Goal: Information Seeking & Learning: Learn about a topic

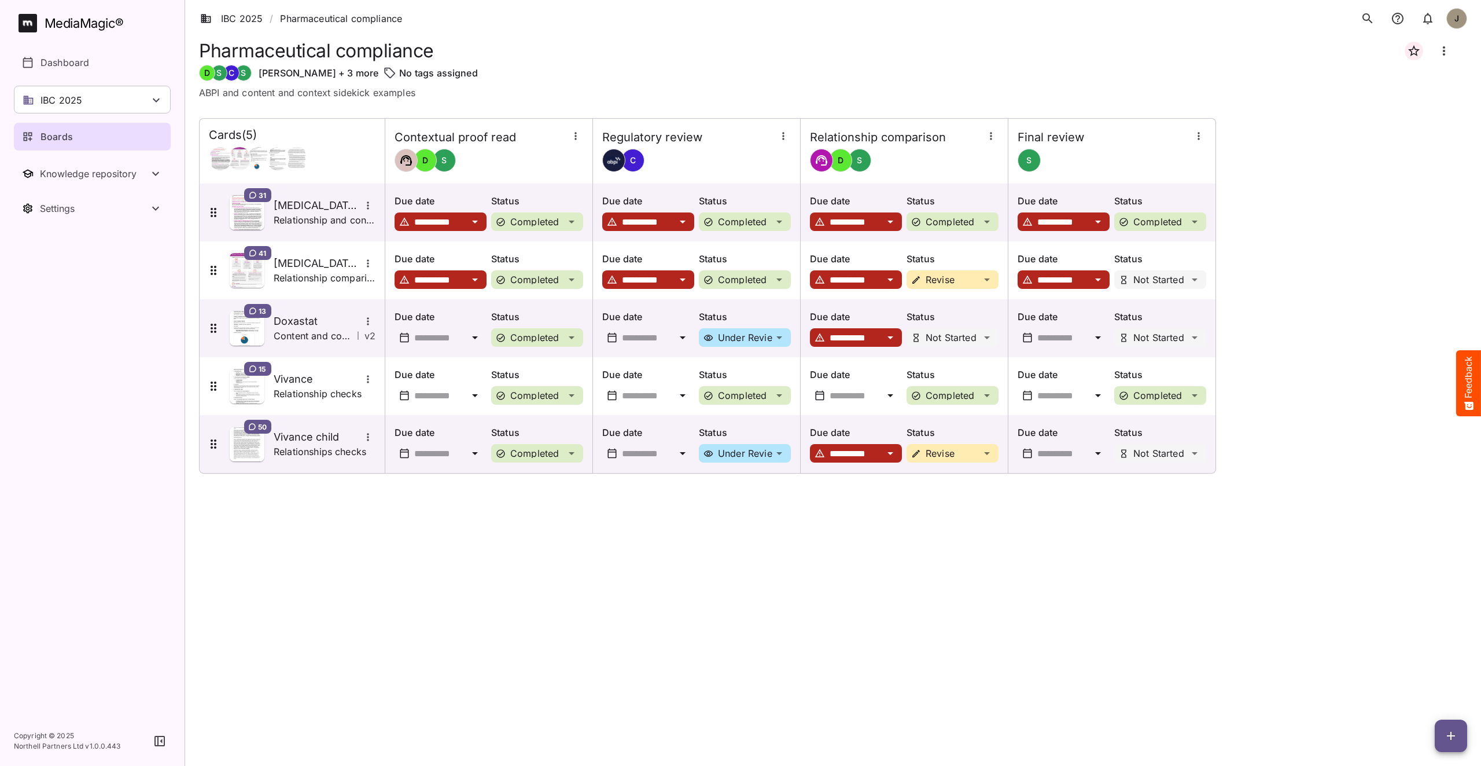
click at [370, 540] on div "**********" at bounding box center [833, 432] width 1268 height 629
click at [317, 211] on h5 "[MEDICAL_DATA] ISI" at bounding box center [317, 205] width 87 height 14
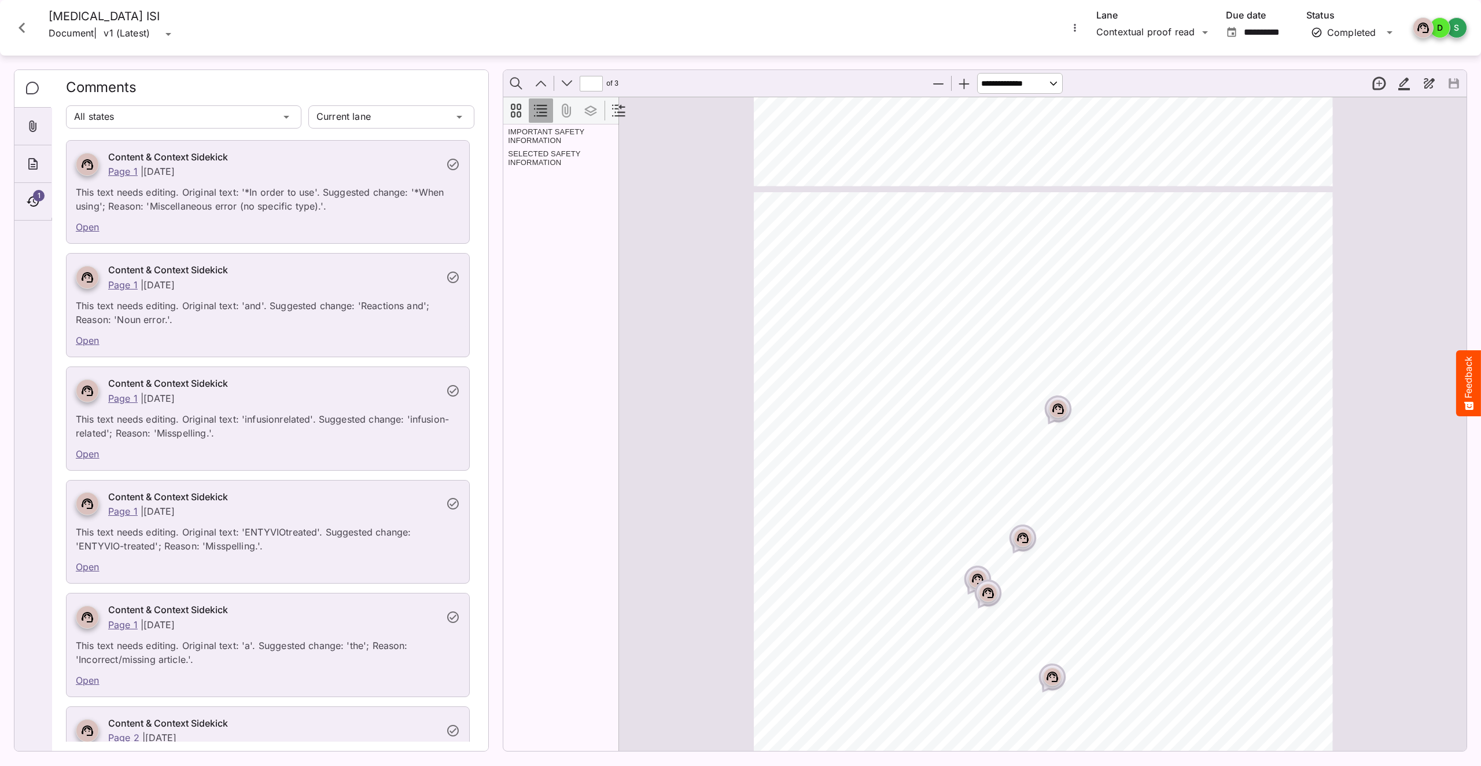
scroll to position [733, 0]
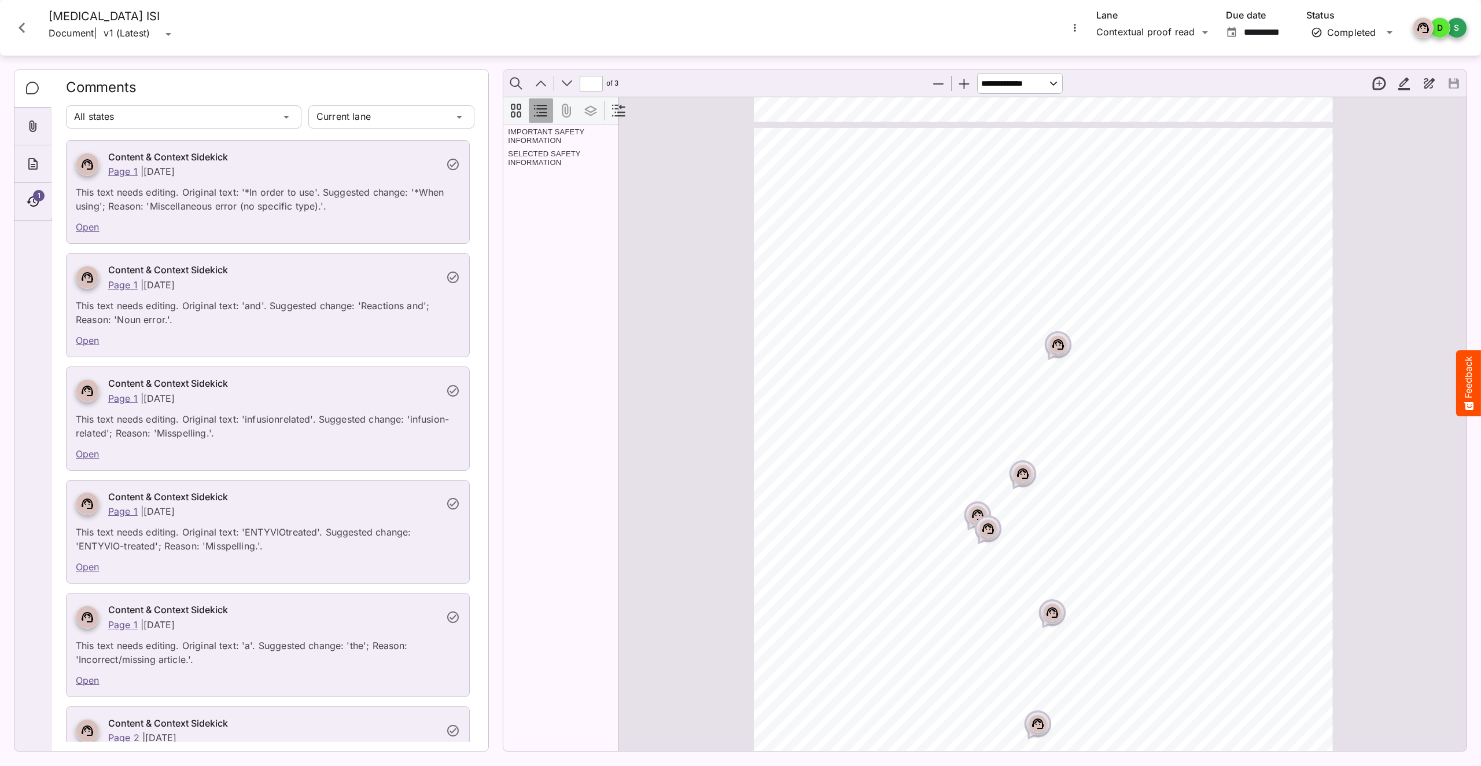
type input "*"
click at [1181, 28] on div "IBC 2025 / Pharmaceutical compliance J MediaMagic ® Dashboard IBC 2025 Clearcas…" at bounding box center [740, 380] width 1481 height 760
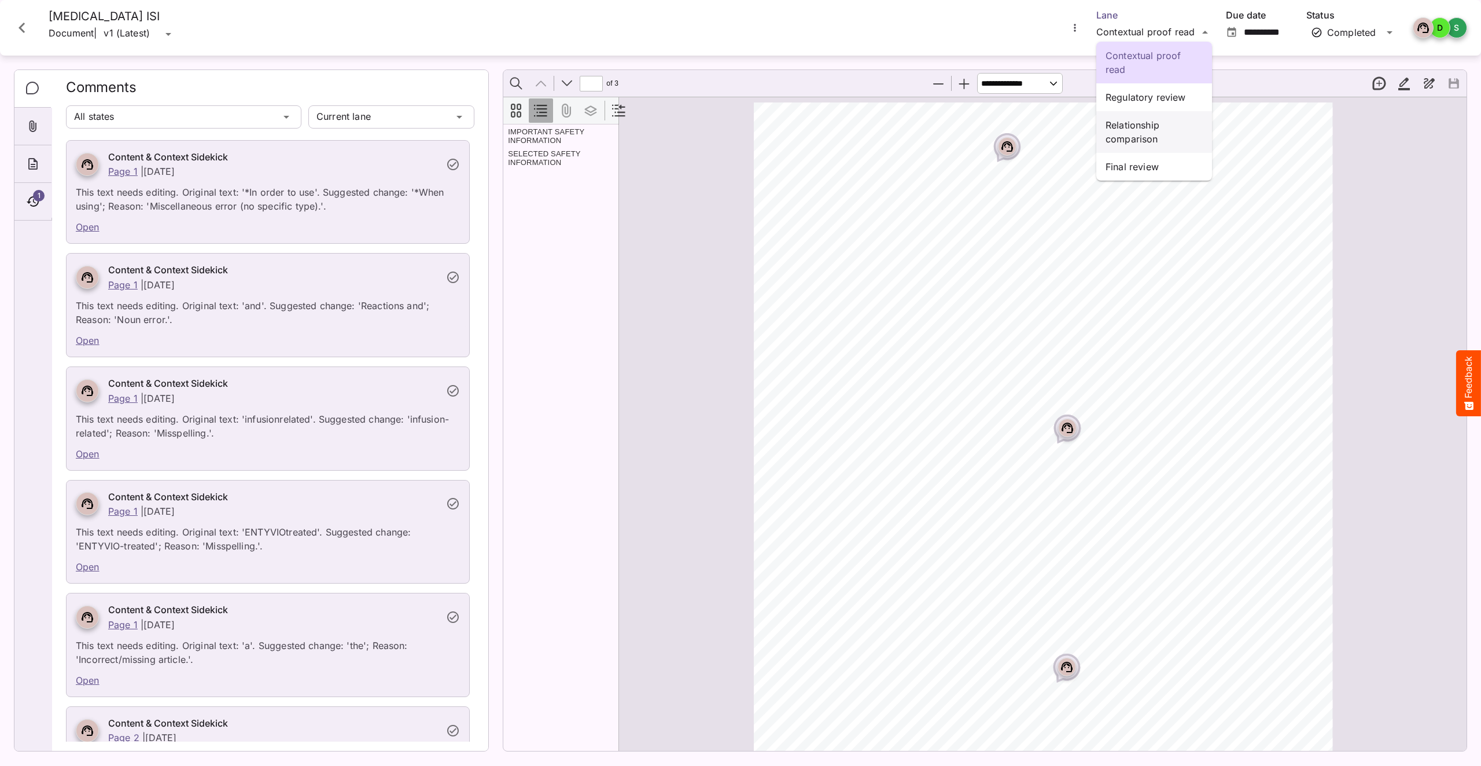
click at [1151, 139] on p "Relationship comparison" at bounding box center [1154, 132] width 97 height 28
type input "**********"
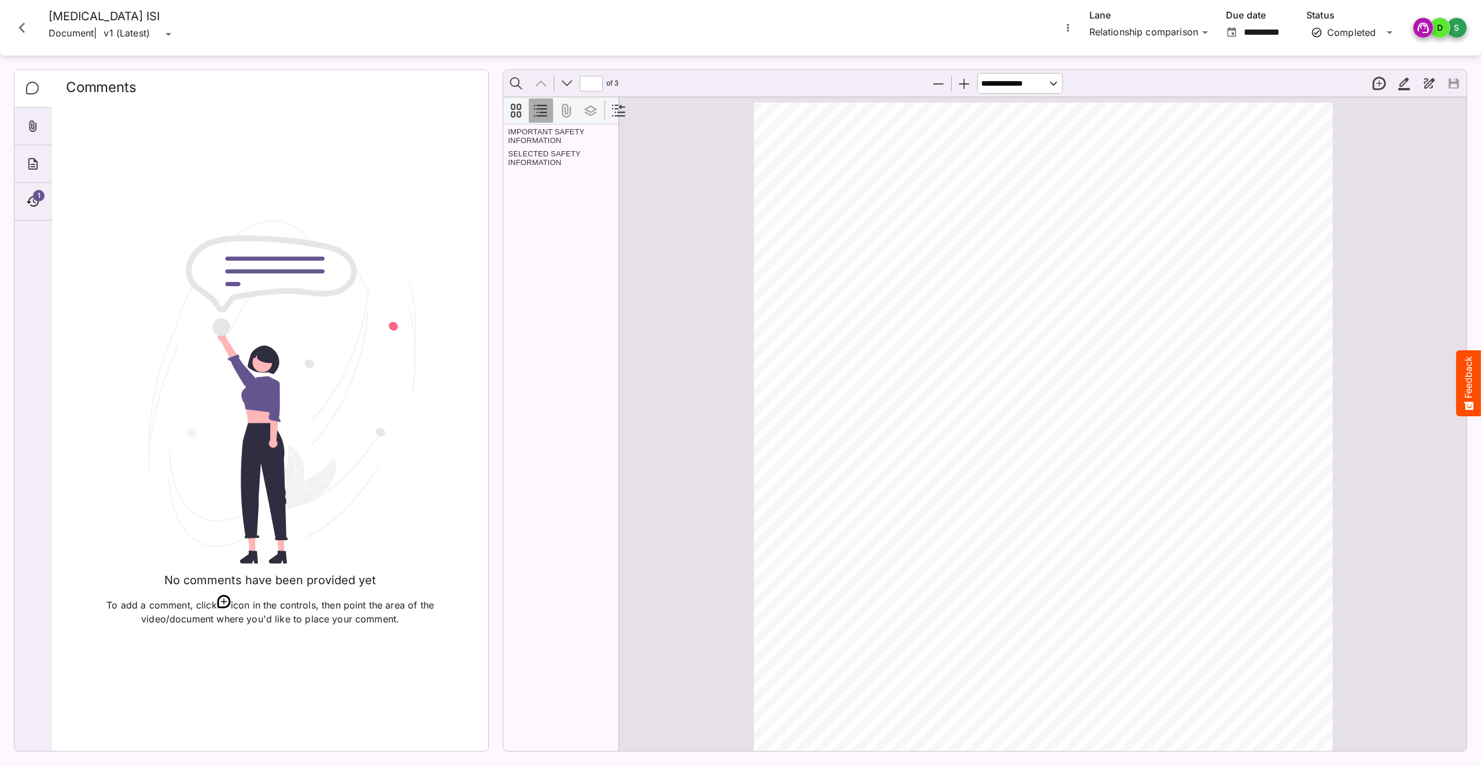
click at [27, 30] on icon "Close card" at bounding box center [22, 27] width 21 height 21
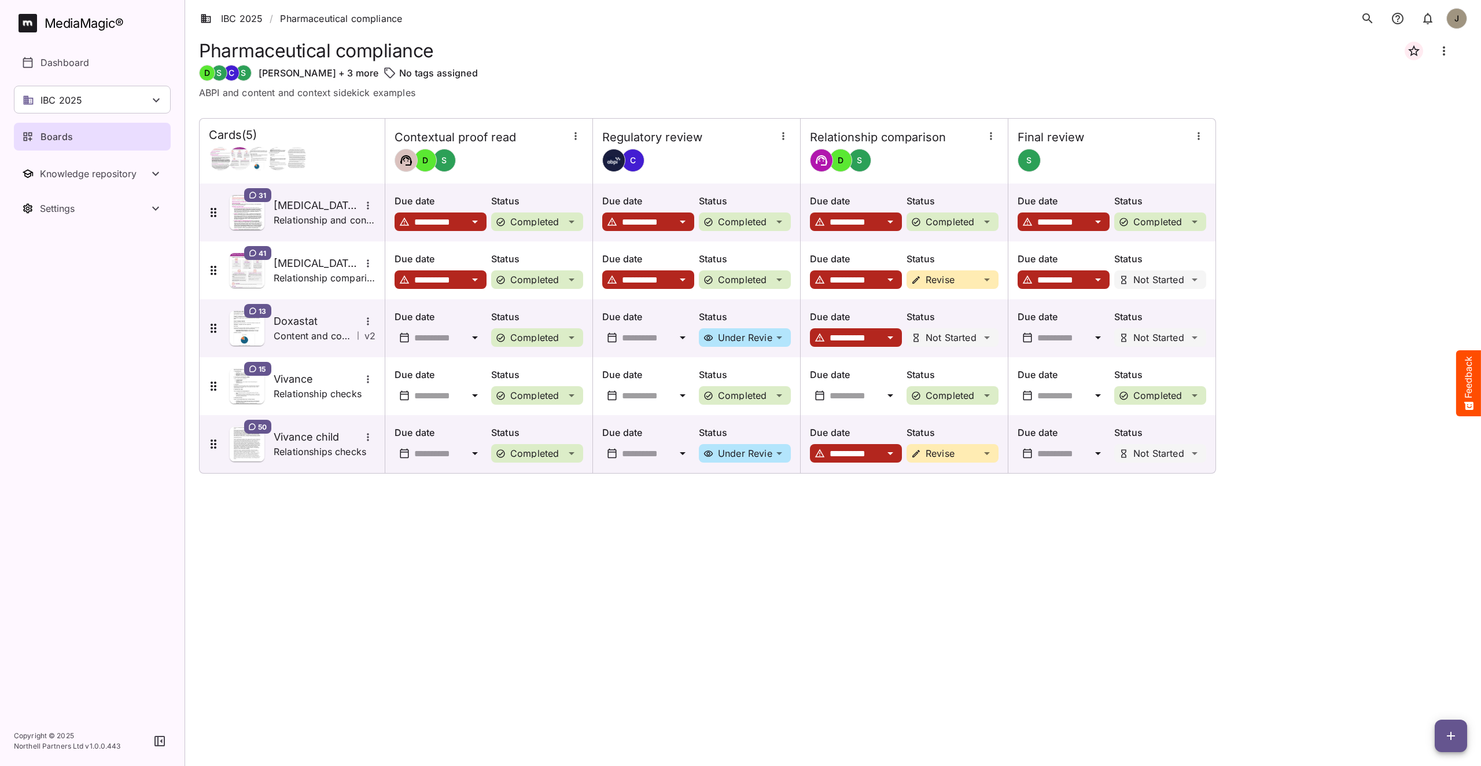
click at [282, 267] on h5 "[MEDICAL_DATA] connect overview" at bounding box center [317, 263] width 87 height 14
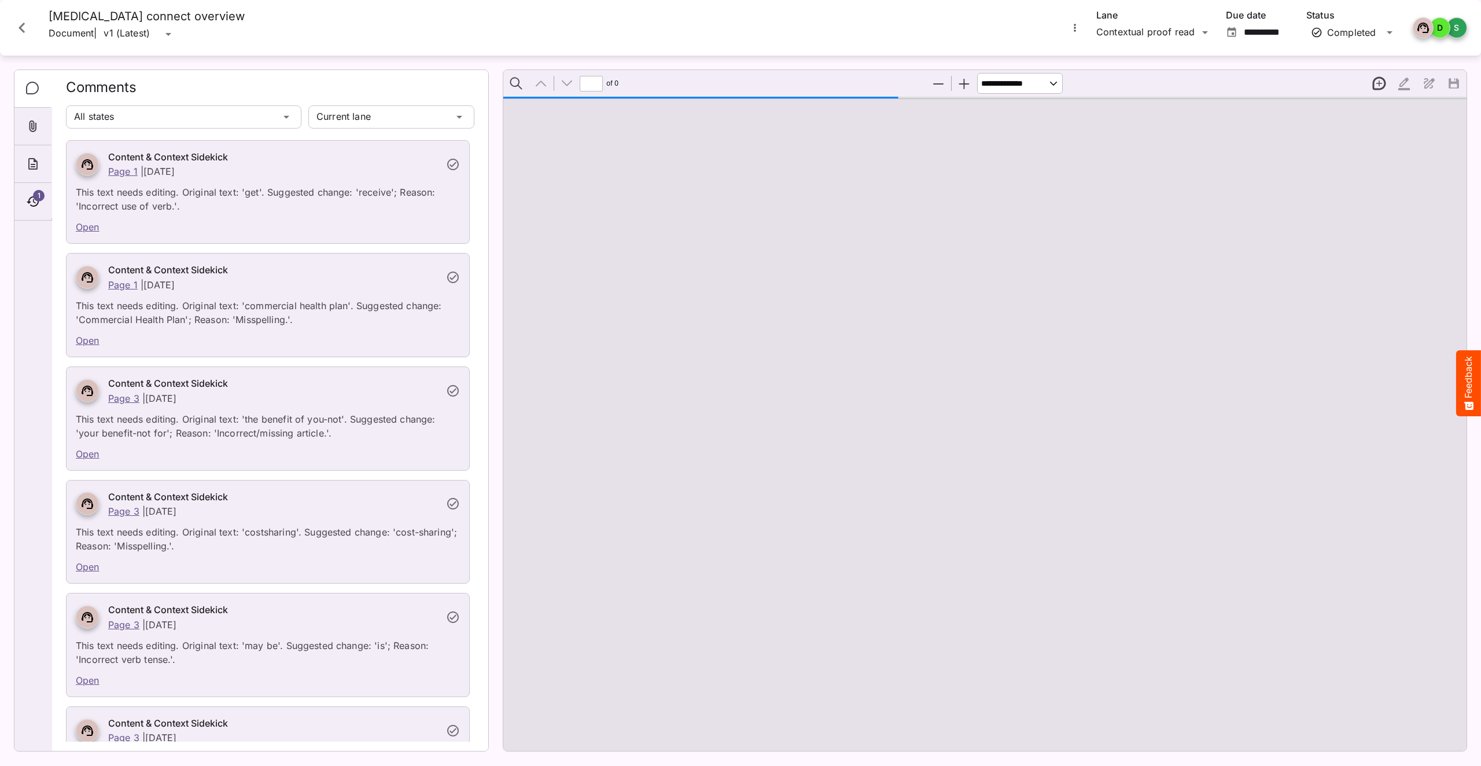
type input "*"
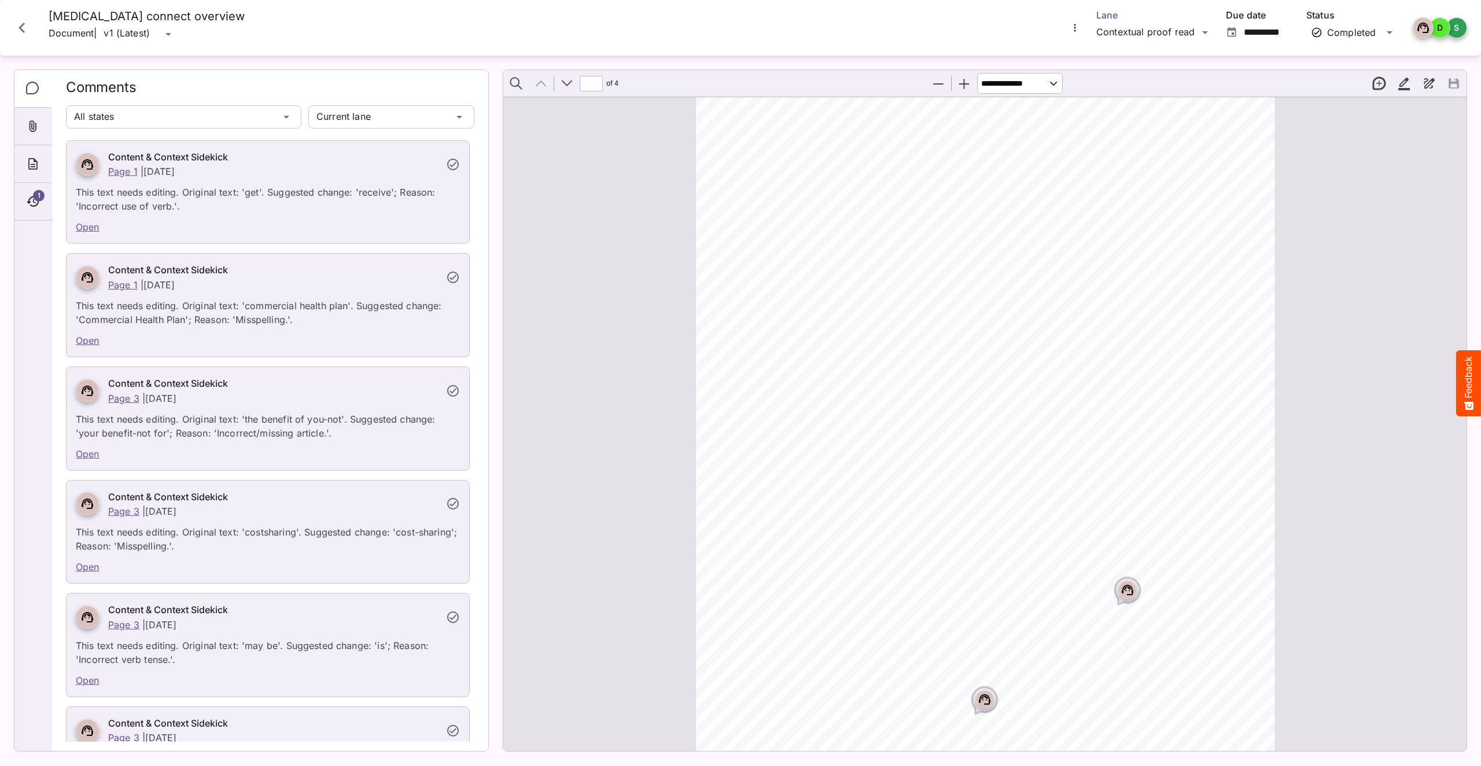
click at [1156, 35] on div "IBC 2025 / Pharmaceutical compliance J MediaMagic ® Dashboard IBC 2025 Clearcas…" at bounding box center [740, 380] width 1481 height 760
click at [1138, 131] on p "Relationship comparison" at bounding box center [1154, 132] width 97 height 28
type input "**********"
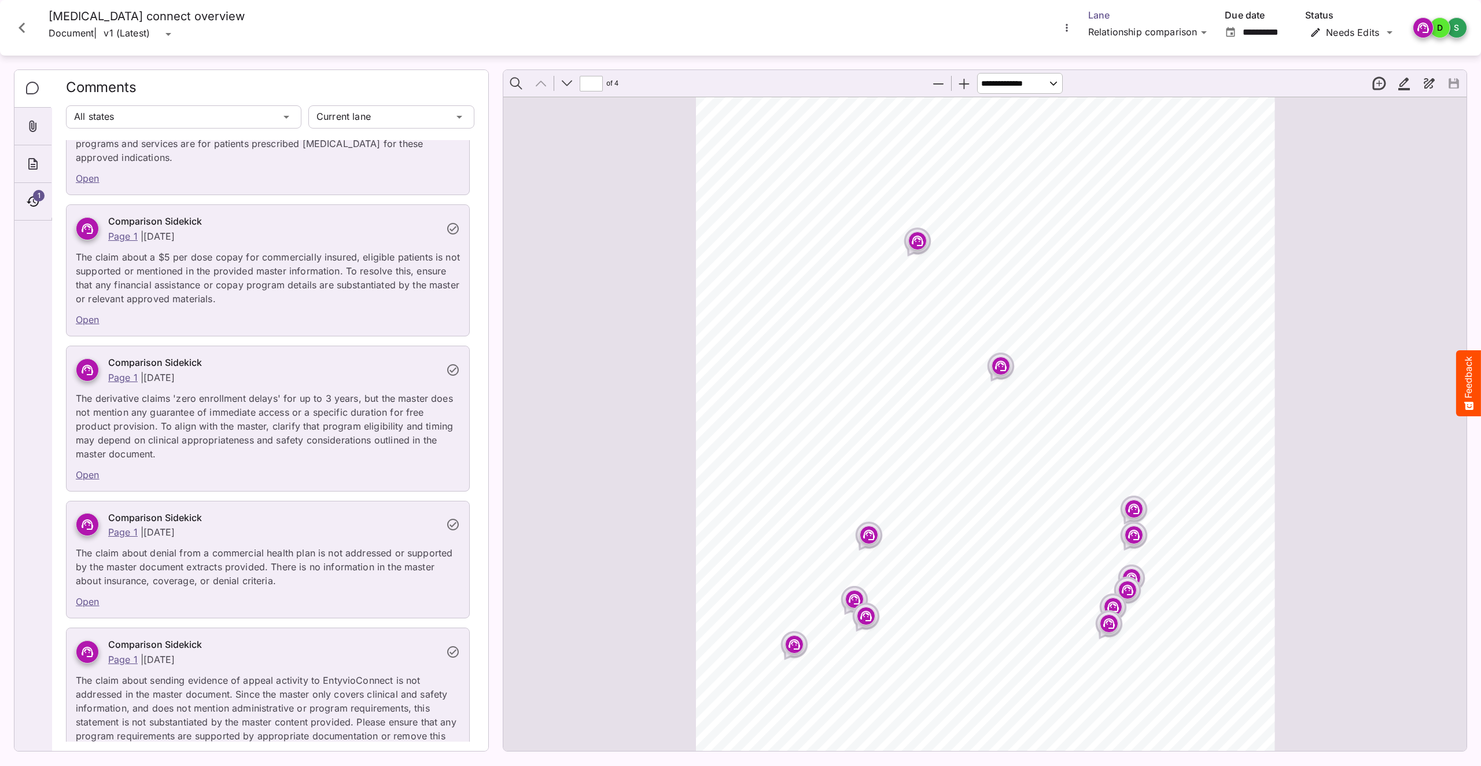
scroll to position [0, 0]
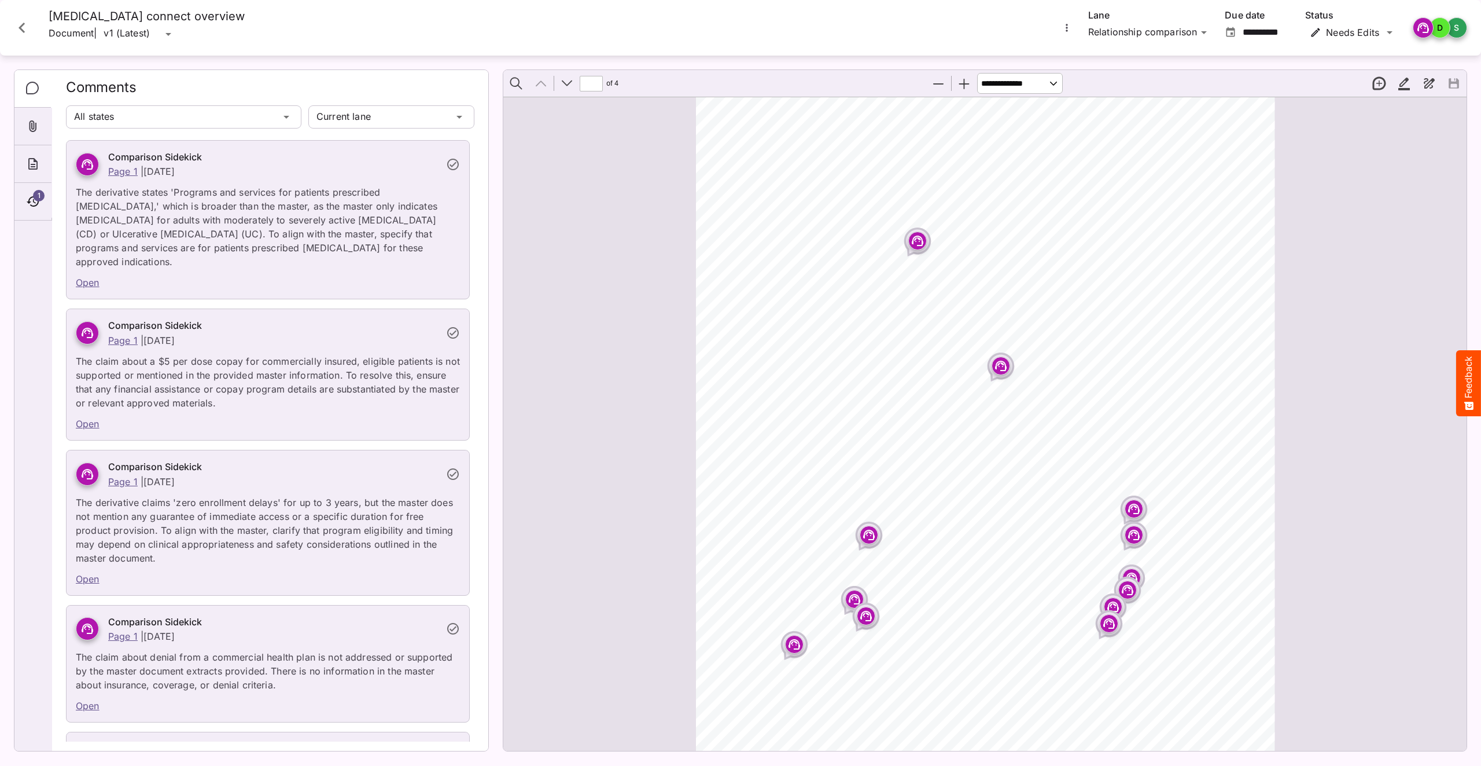
click at [14, 30] on icon "Close card" at bounding box center [22, 27] width 21 height 21
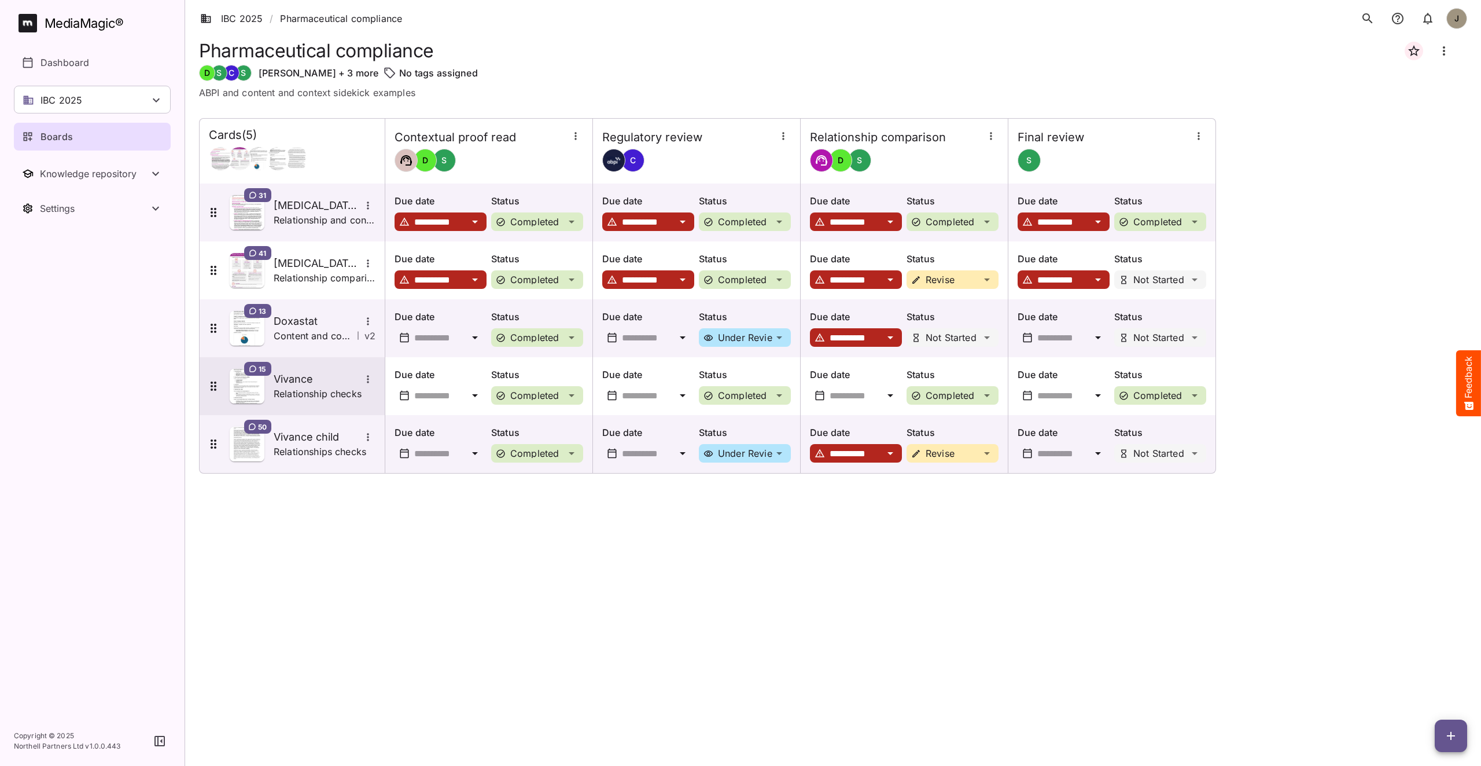
click at [302, 397] on p "Relationship checks" at bounding box center [318, 394] width 88 height 14
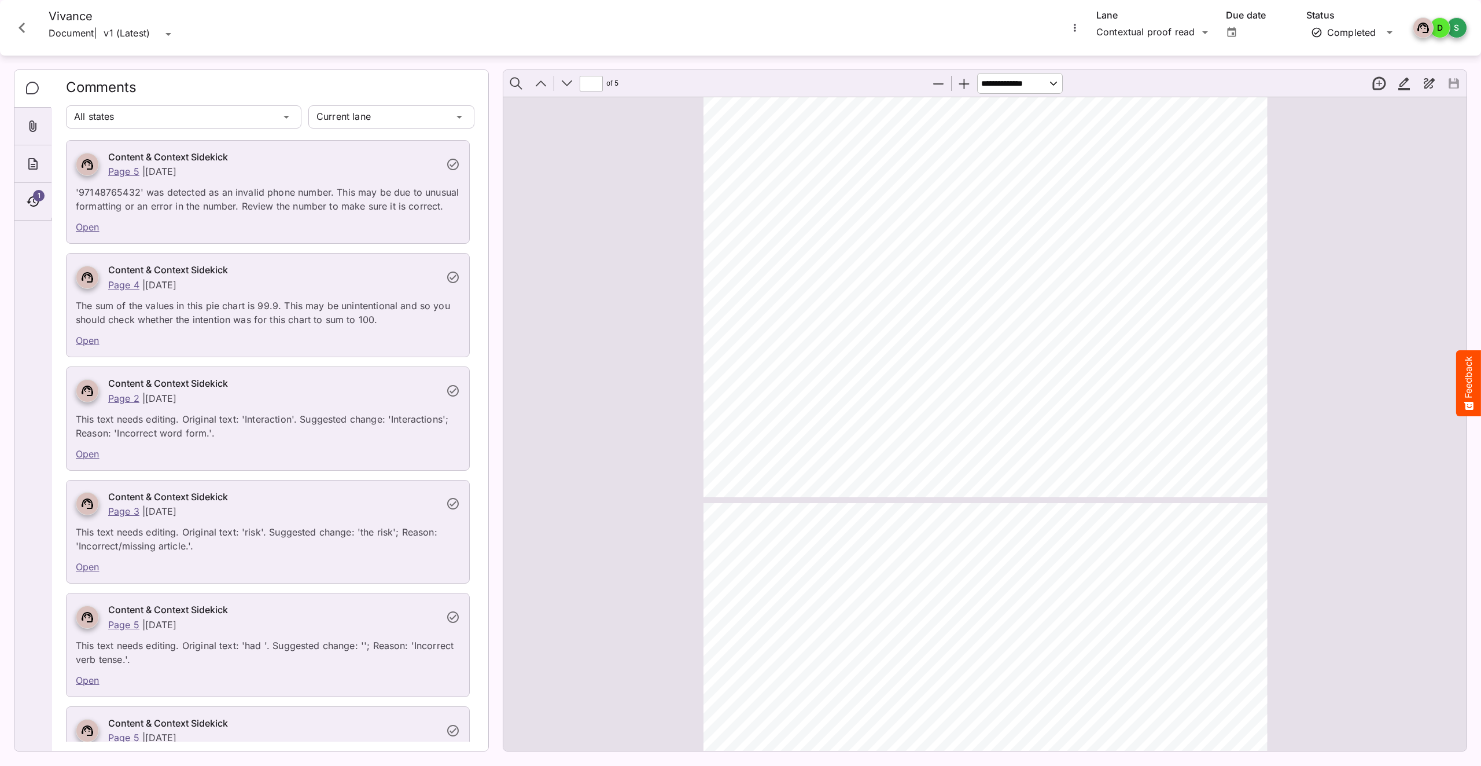
type input "*"
click at [391, 119] on div "IBC 2025 / Pharmaceutical compliance J MediaMagic ® Dashboard IBC 2025 Clearcas…" at bounding box center [740, 380] width 1481 height 760
click at [1137, 29] on div "IBC 2025 / Pharmaceutical compliance J MediaMagic ® Dashboard IBC 2025 Clearcas…" at bounding box center [740, 380] width 1481 height 760
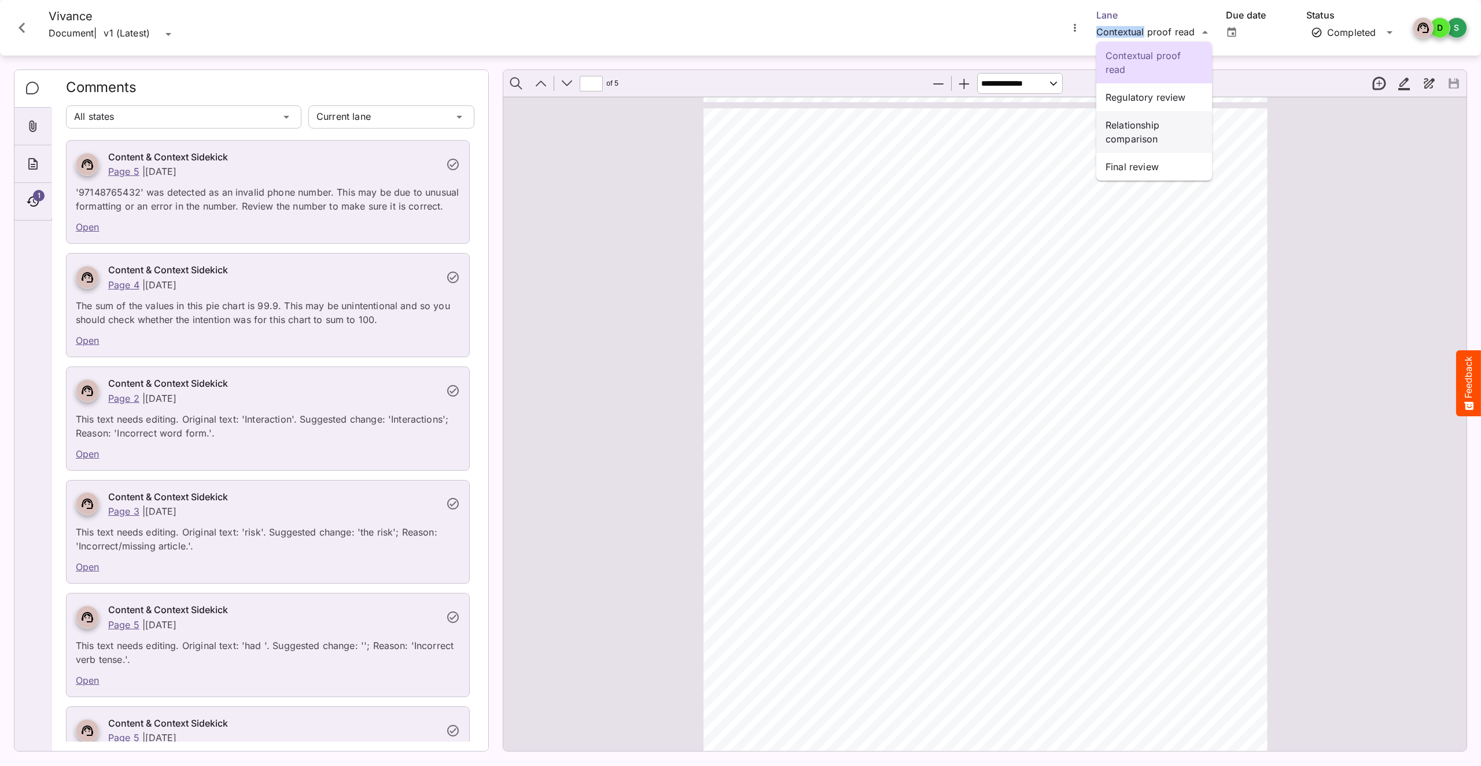
click at [1131, 143] on p "Relationship comparison" at bounding box center [1154, 132] width 97 height 28
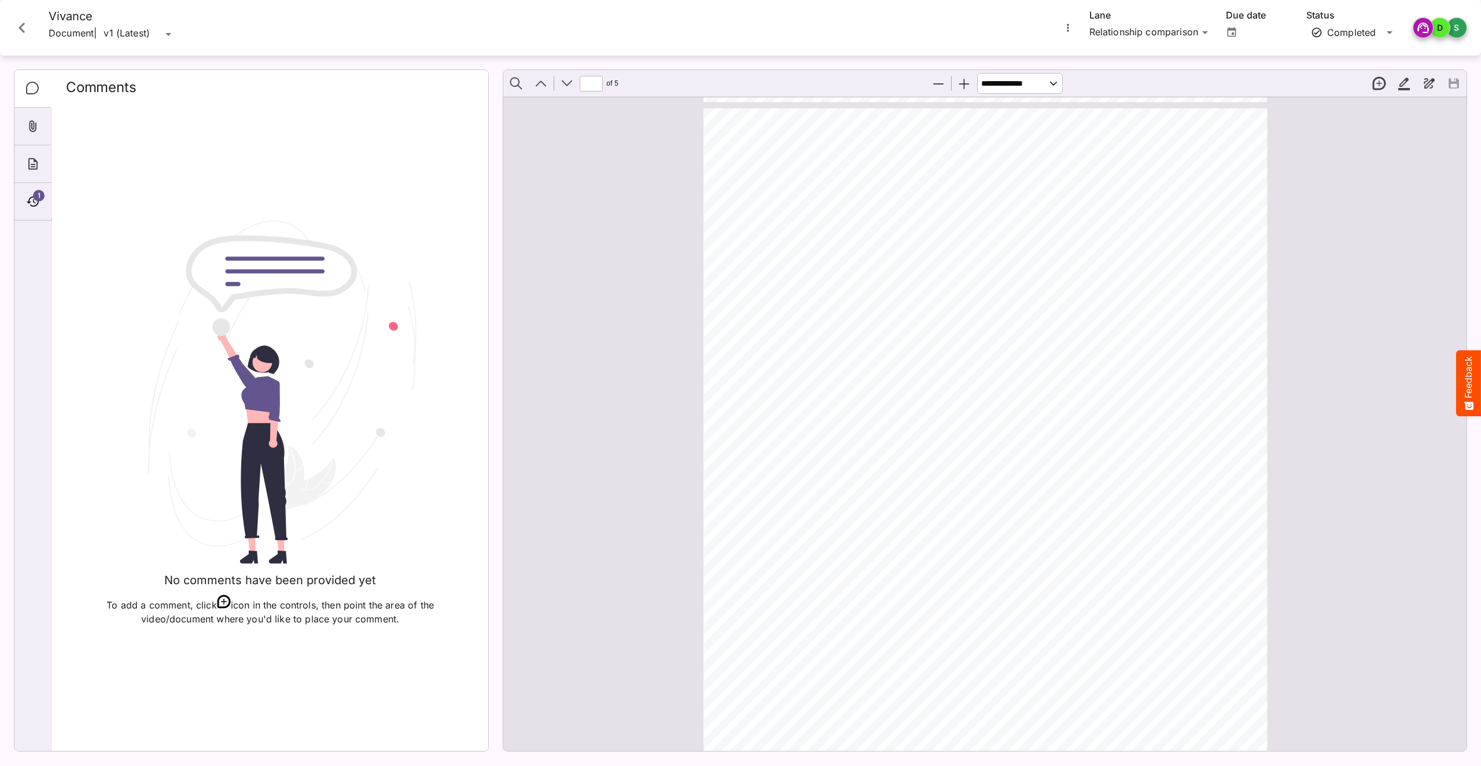
click at [22, 28] on icon "Close card" at bounding box center [22, 27] width 21 height 21
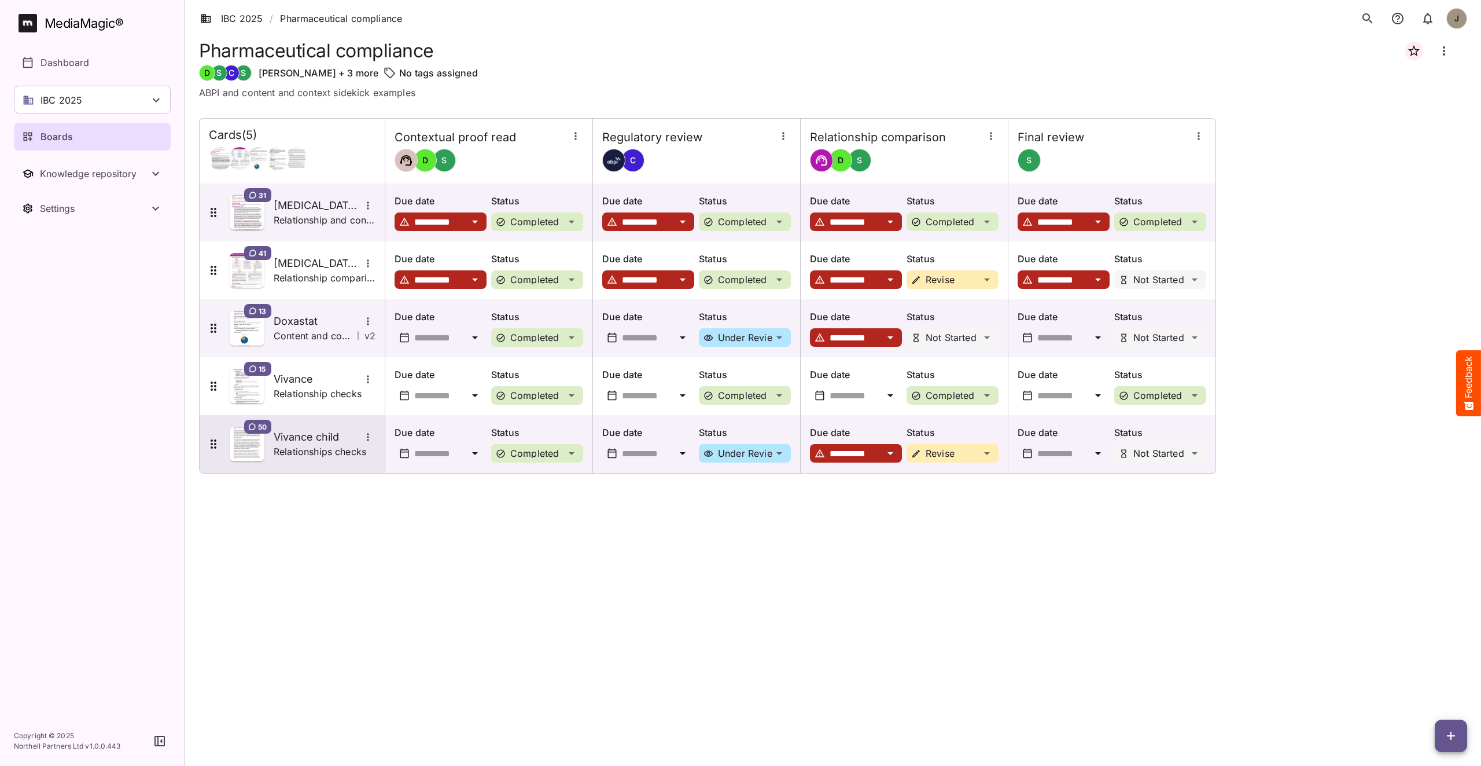
click at [296, 442] on h5 "Vivance child" at bounding box center [317, 437] width 87 height 14
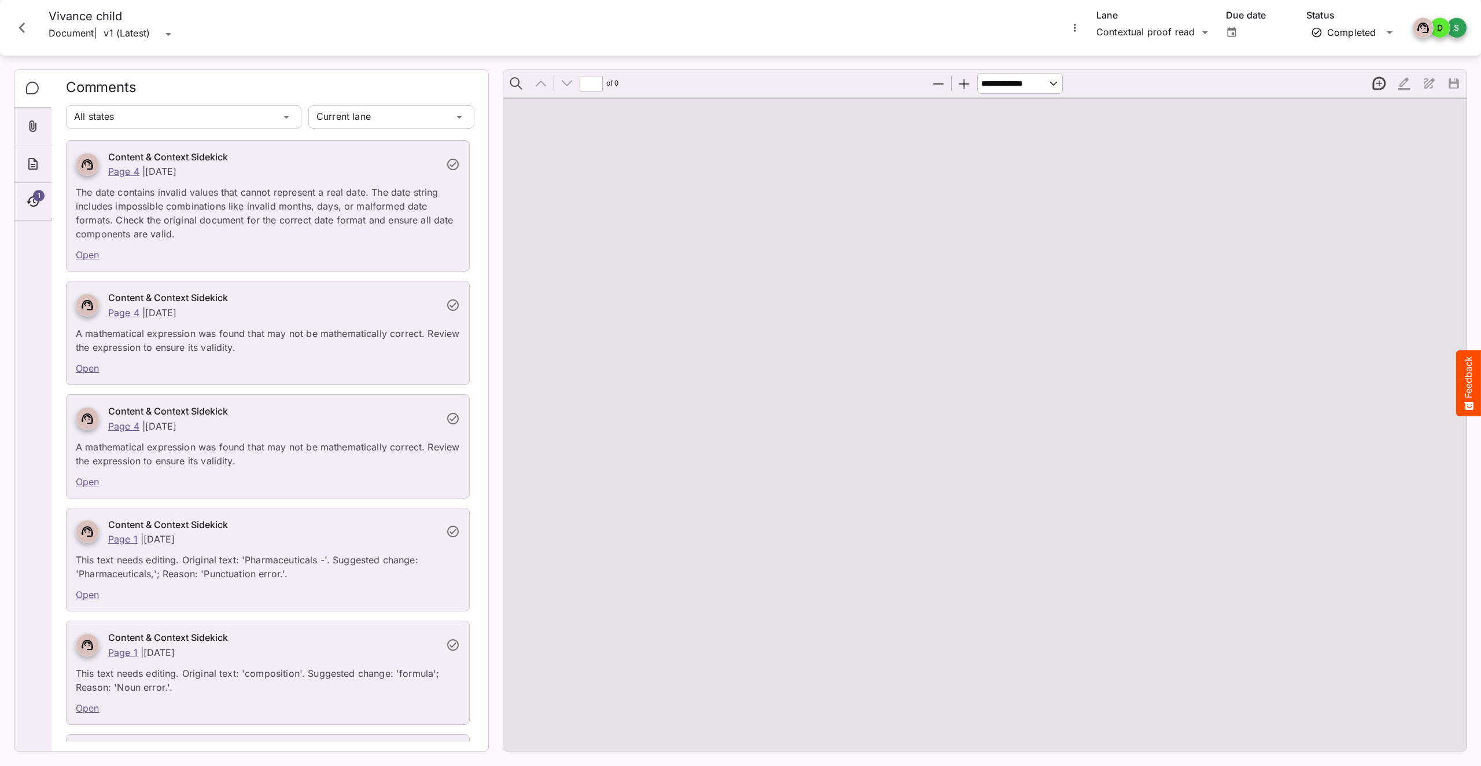
type input "*"
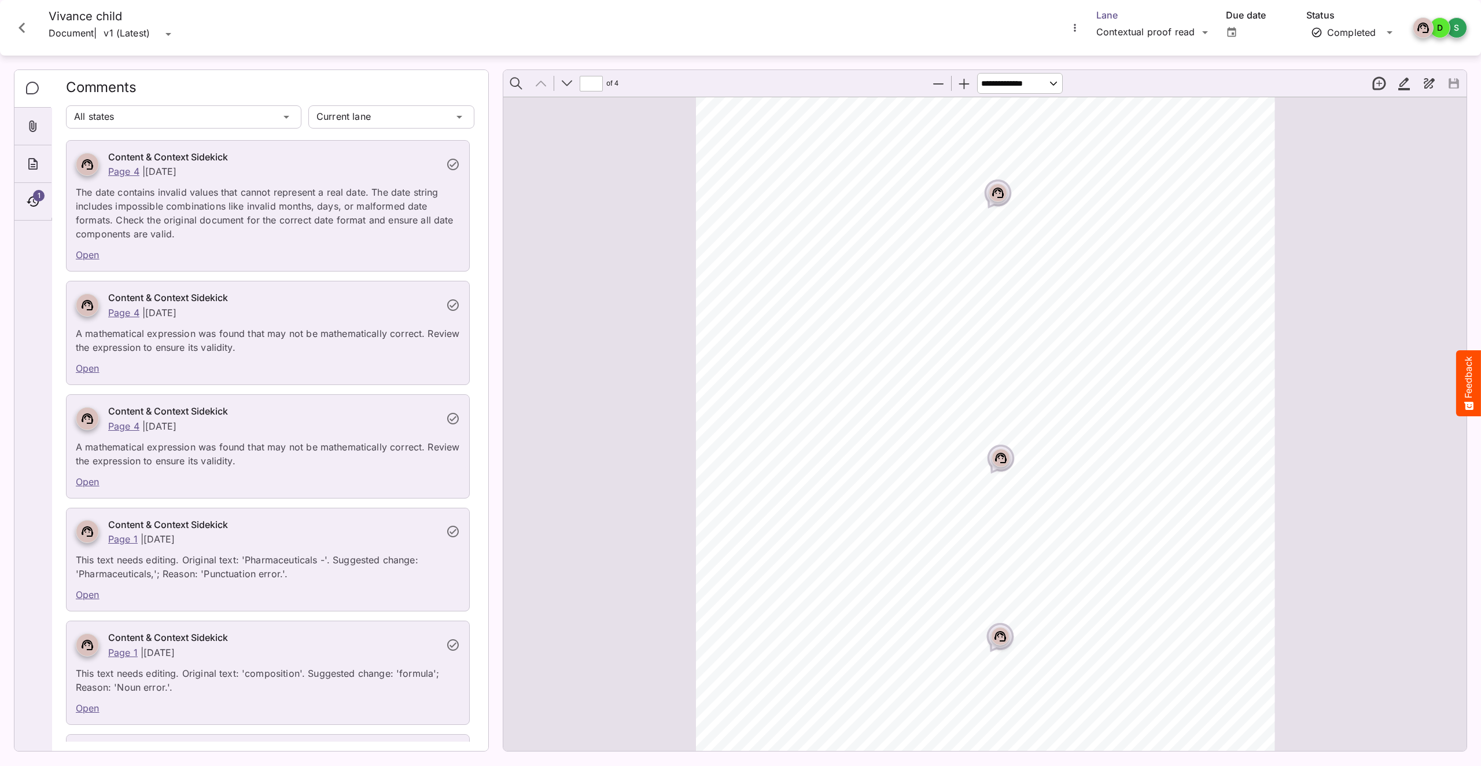
click at [1155, 31] on div "IBC 2025 / Pharmaceutical compliance J MediaMagic ® Dashboard IBC 2025 Clearcas…" at bounding box center [740, 380] width 1481 height 760
click at [1132, 139] on p "Relationship comparison" at bounding box center [1154, 132] width 97 height 28
type input "**********"
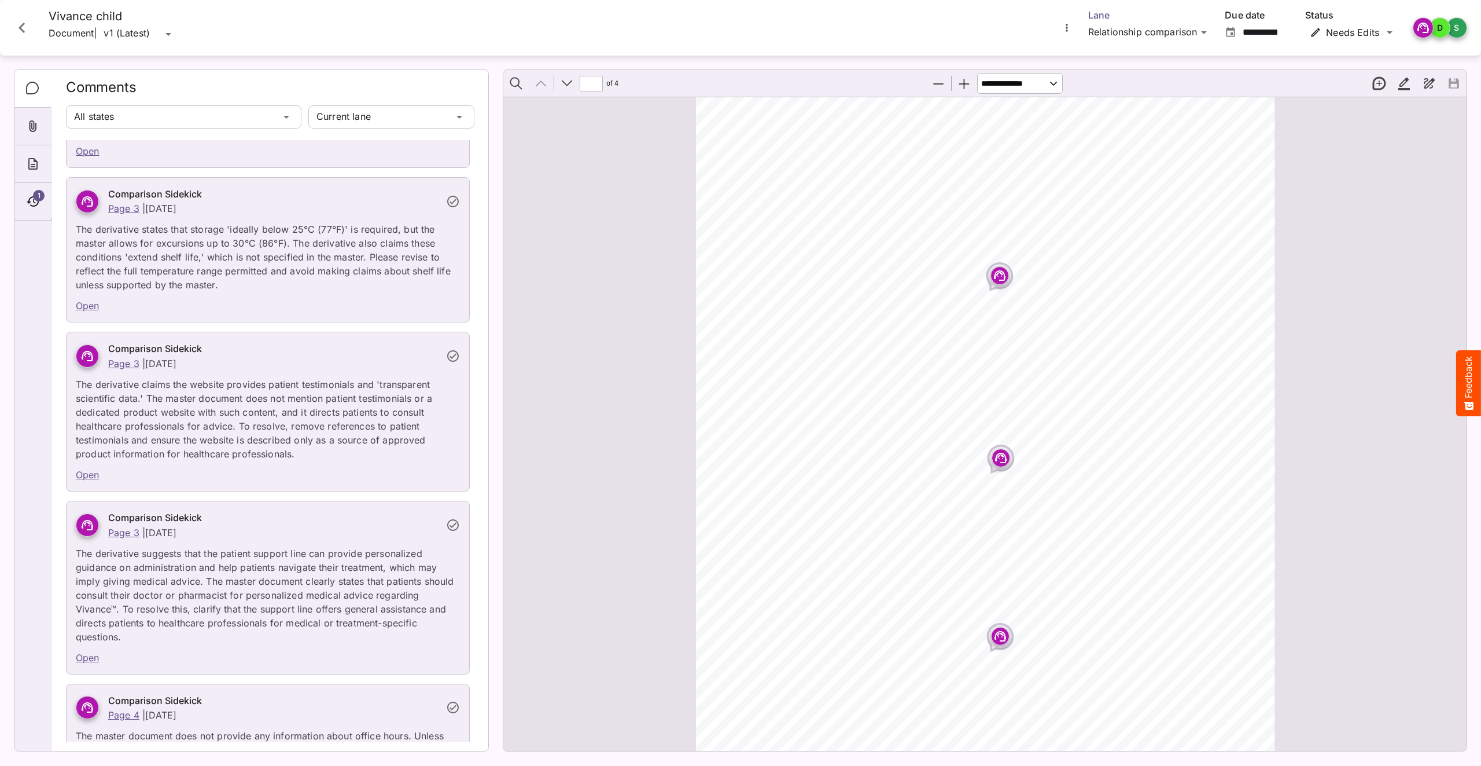
scroll to position [2262, 0]
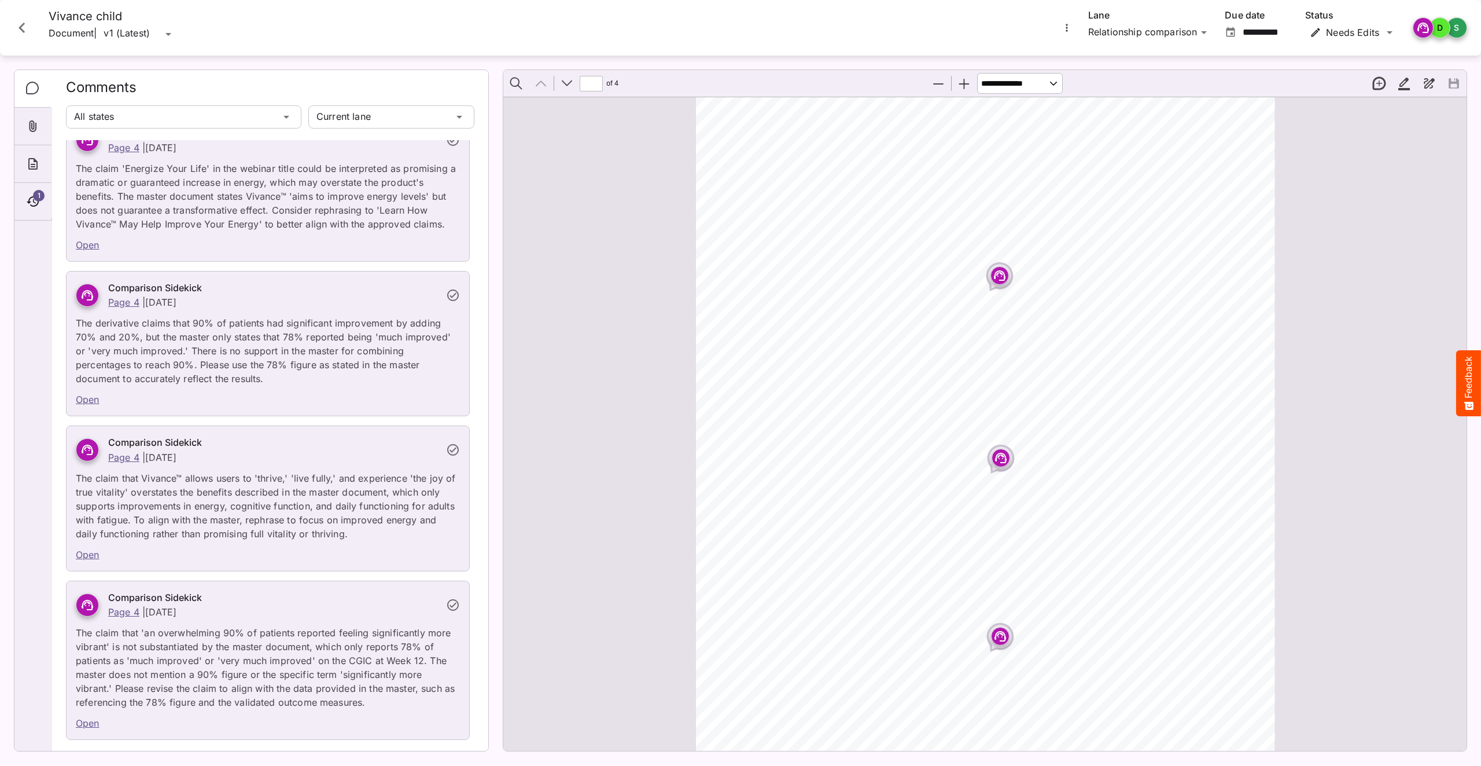
click at [1003, 459] on rect "Page ⁨1⁩" at bounding box center [1001, 458] width 14 height 14
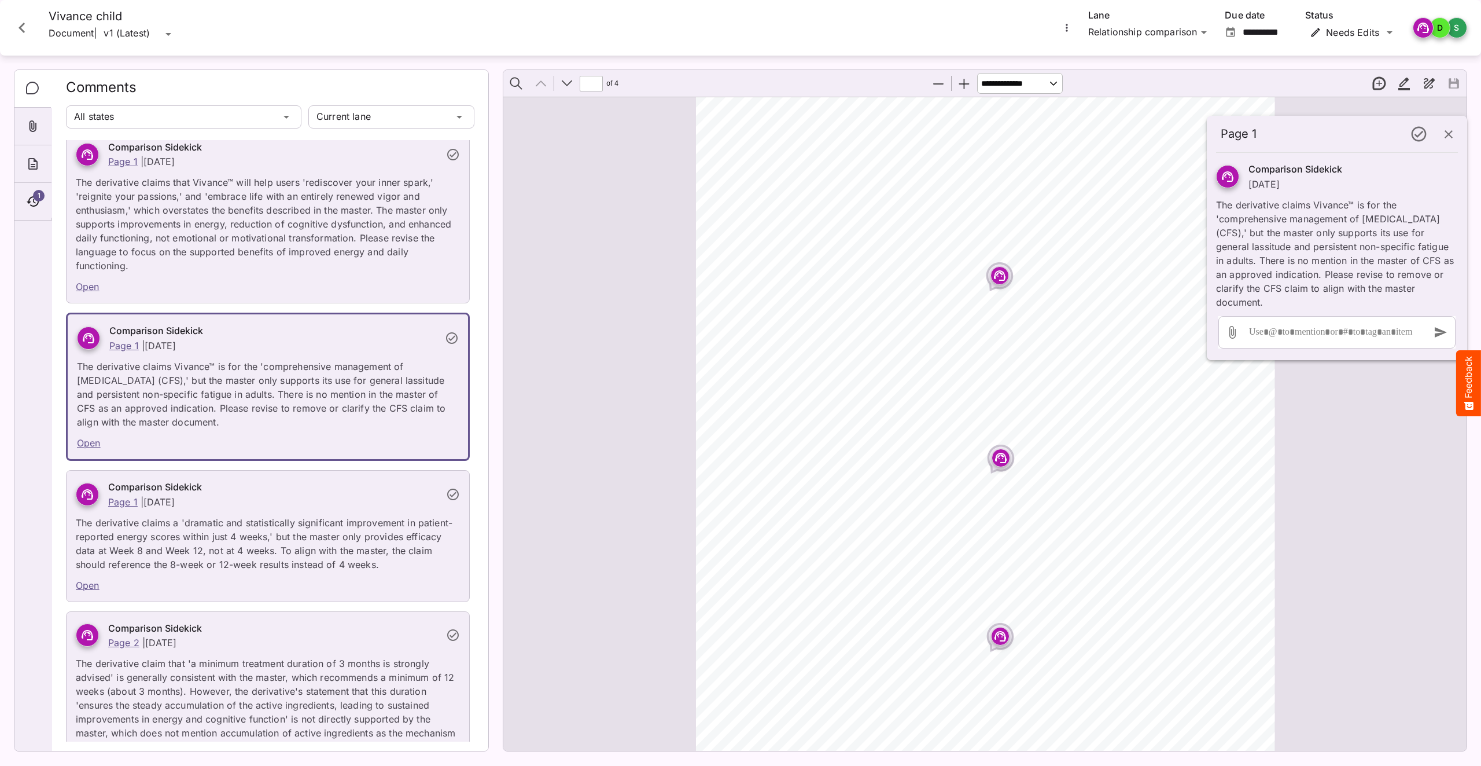
scroll to position [0, 0]
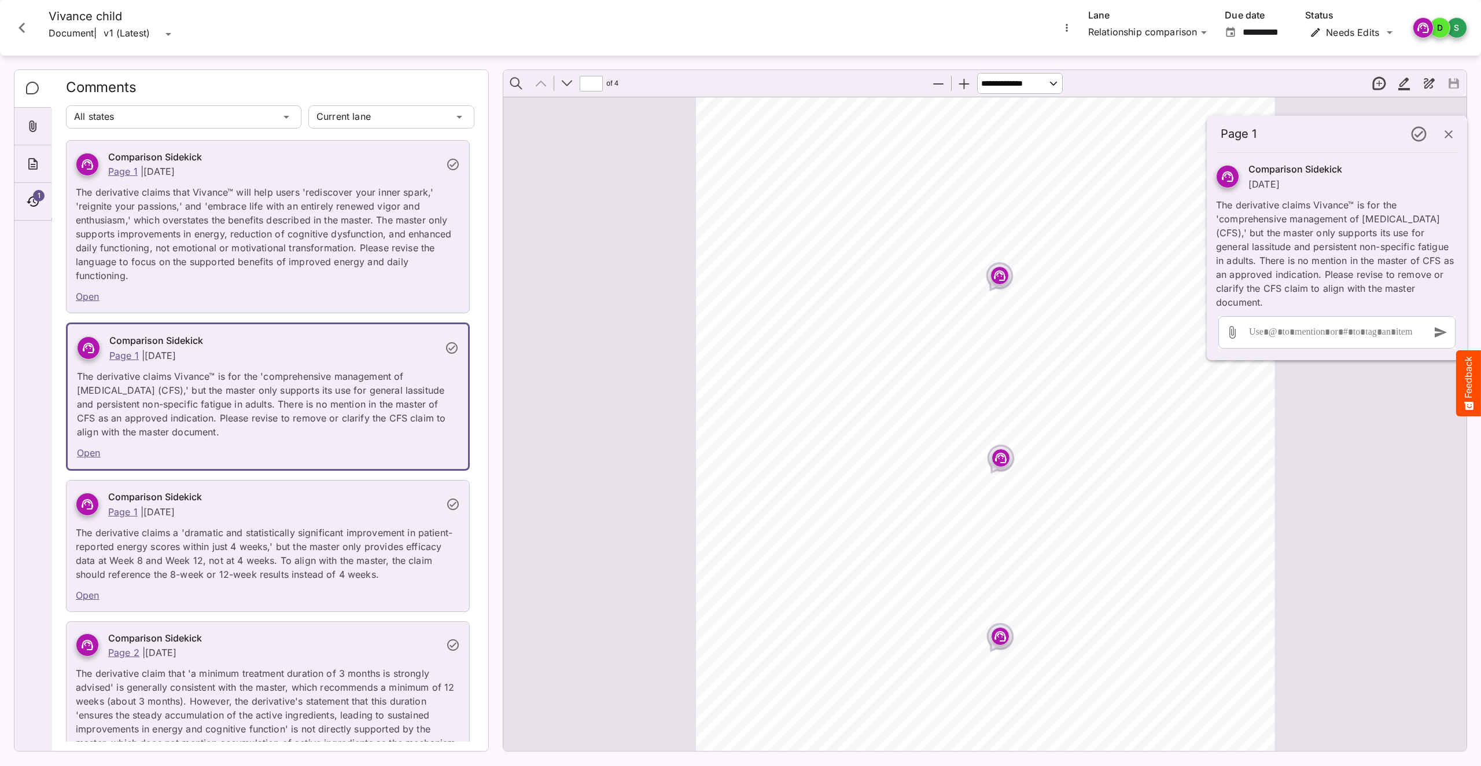
click at [784, 420] on span "of [MEDICAL_DATA] (CFS) and general lassitude. CFS, a complex and" at bounding box center [949, 426] width 367 height 12
